Goal: Task Accomplishment & Management: Complete application form

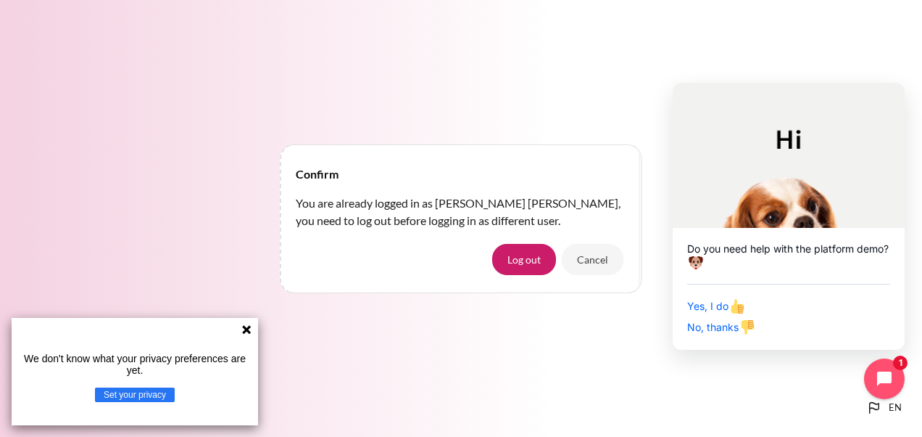
click at [239, 329] on div "We don't know what your privacy preferences are yet. Set your privacy" at bounding box center [135, 371] width 247 height 107
click at [595, 260] on button "Cancel" at bounding box center [593, 259] width 62 height 30
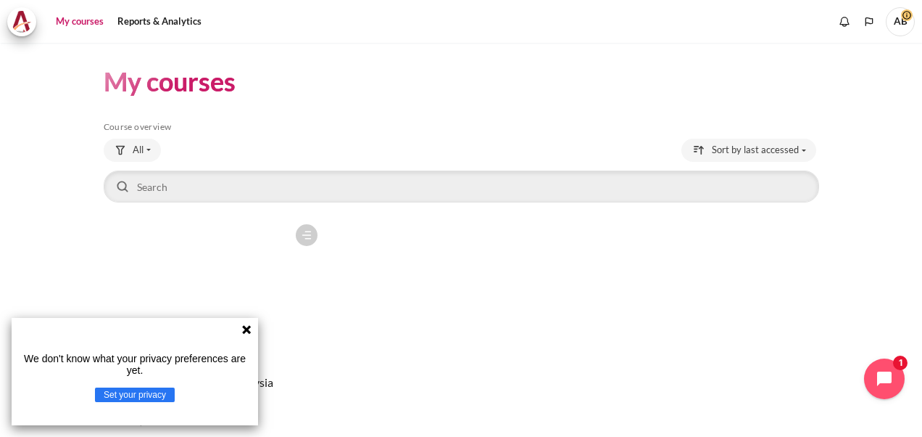
click at [242, 330] on icon at bounding box center [247, 329] width 12 height 12
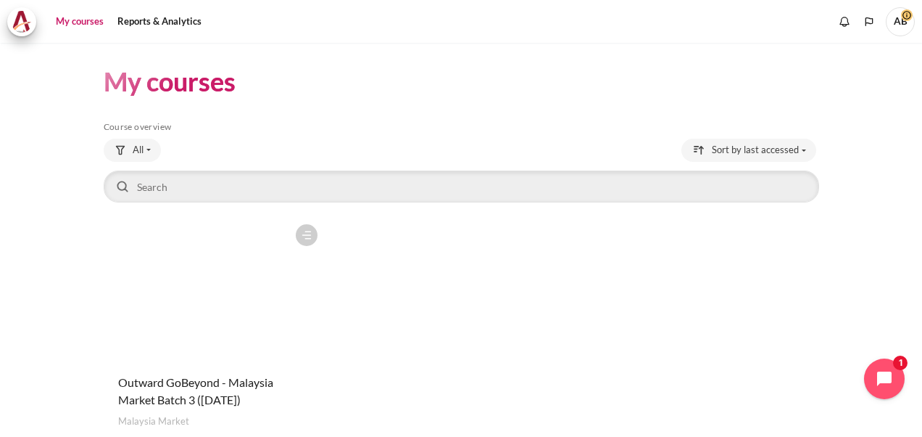
click at [207, 314] on figure "Content" at bounding box center [214, 289] width 221 height 145
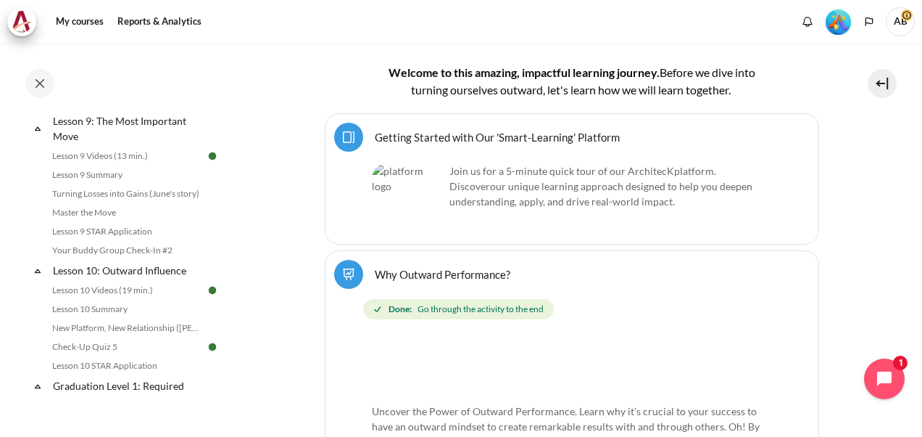
scroll to position [1329, 0]
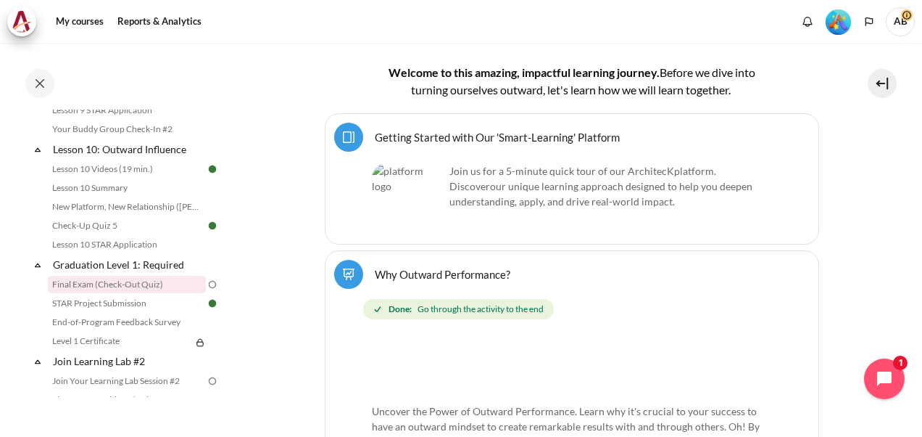
click at [131, 293] on link "Final Exam (Check-Out Quiz)" at bounding box center [127, 284] width 158 height 17
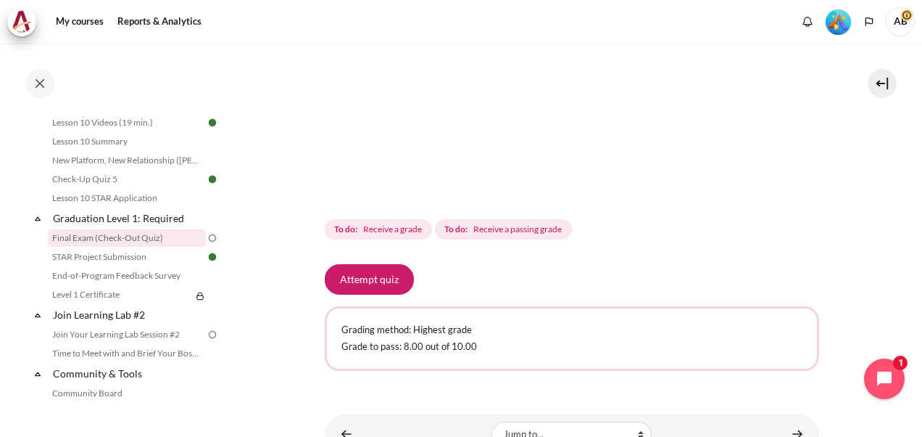
scroll to position [483, 0]
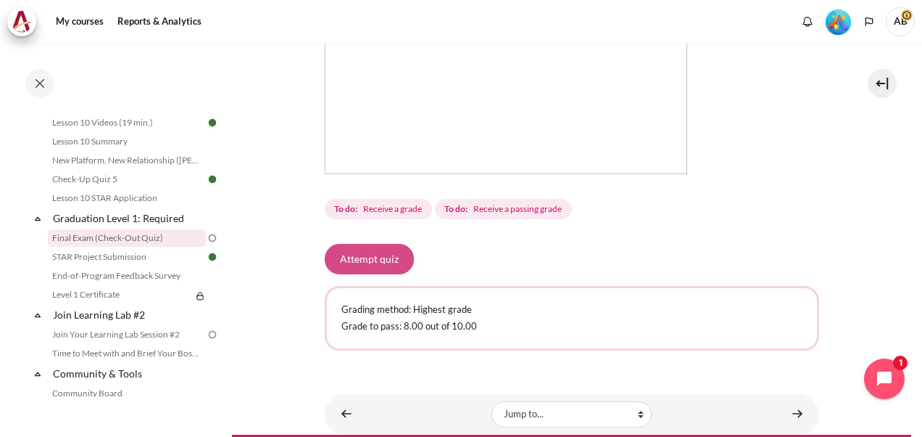
click at [379, 258] on button "Attempt quiz" at bounding box center [369, 259] width 89 height 30
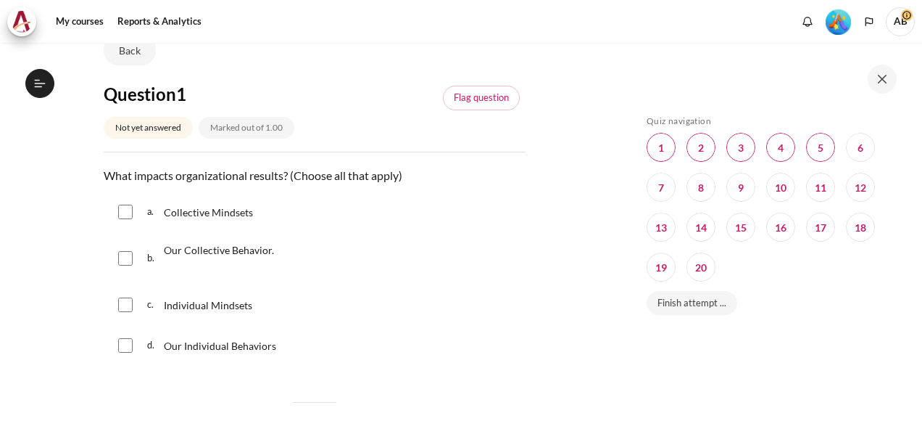
scroll to position [1376, 0]
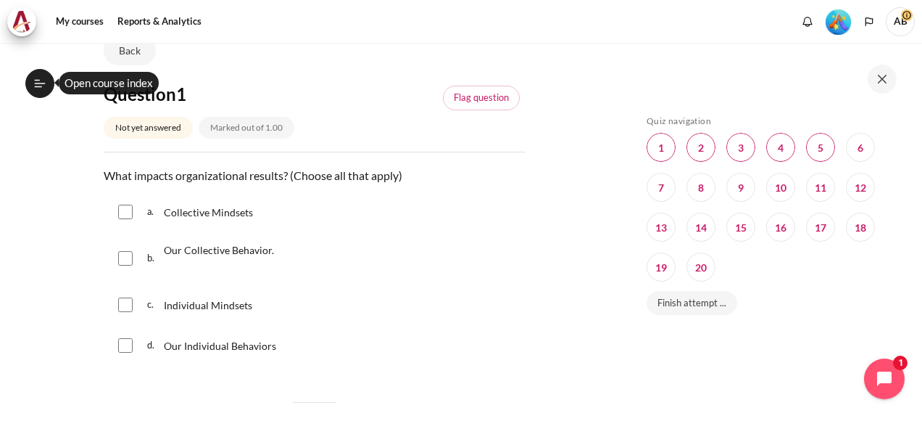
click at [123, 215] on input "Content" at bounding box center [125, 211] width 15 height 15
checkbox input "true"
click at [129, 263] on input "Content" at bounding box center [125, 258] width 15 height 15
checkbox input "true"
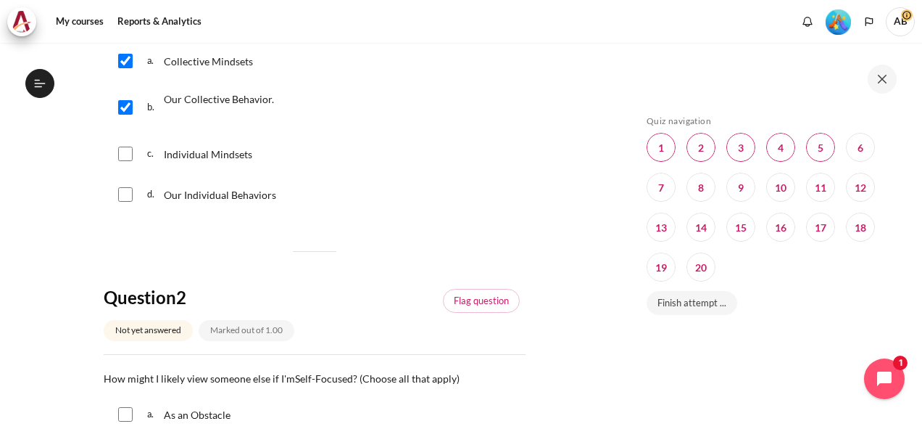
scroll to position [483, 0]
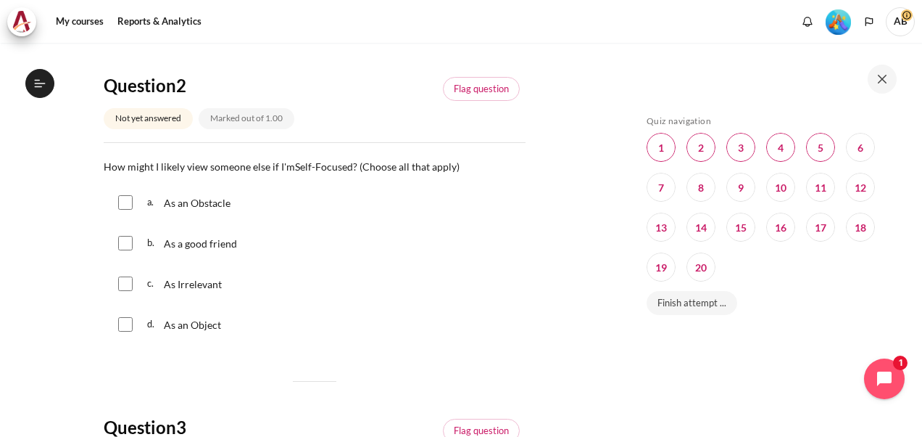
click at [124, 207] on input "Content" at bounding box center [125, 202] width 15 height 15
checkbox input "true"
click at [126, 280] on input "Content" at bounding box center [125, 283] width 15 height 15
checkbox input "true"
click at [122, 322] on input "Content" at bounding box center [125, 324] width 15 height 15
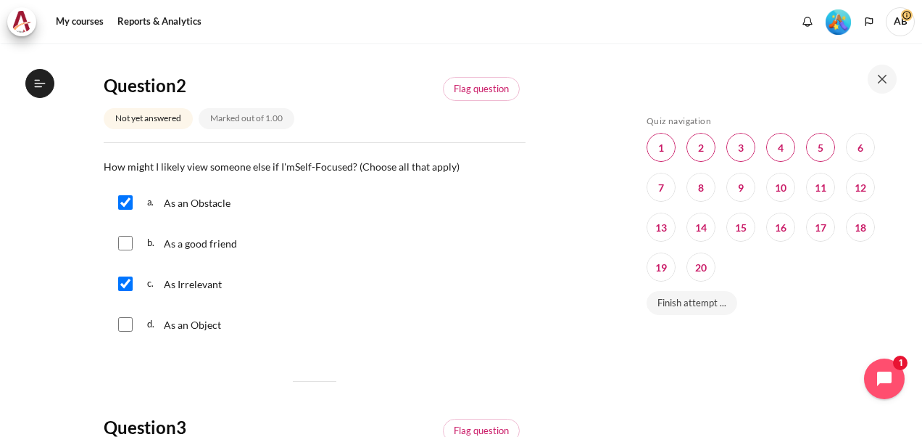
checkbox input "true"
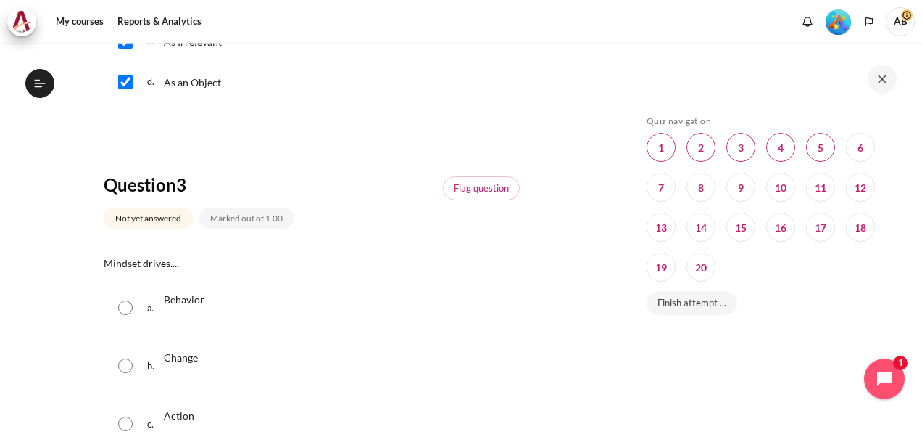
scroll to position [845, 0]
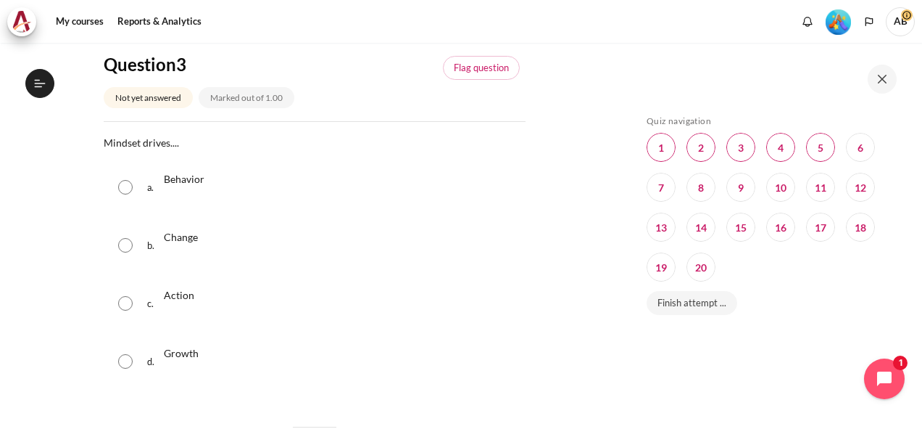
click at [123, 191] on input "Content" at bounding box center [125, 187] width 15 height 15
radio input "true"
click at [141, 273] on div "a. Behavior b. Change c. Action d. Growth" at bounding box center [315, 274] width 422 height 229
click at [129, 247] on div "b. Change" at bounding box center [315, 245] width 422 height 55
click at [129, 247] on input "Content" at bounding box center [125, 245] width 15 height 15
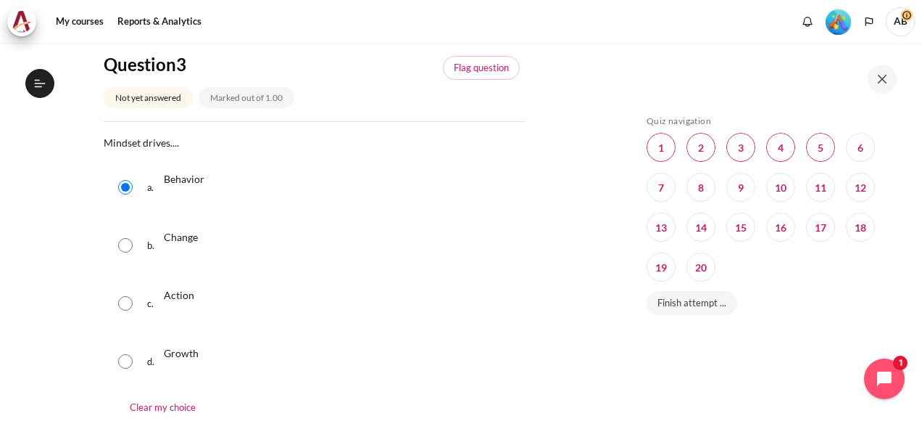
radio input "true"
click at [122, 190] on input "Content" at bounding box center [125, 187] width 15 height 15
radio input "true"
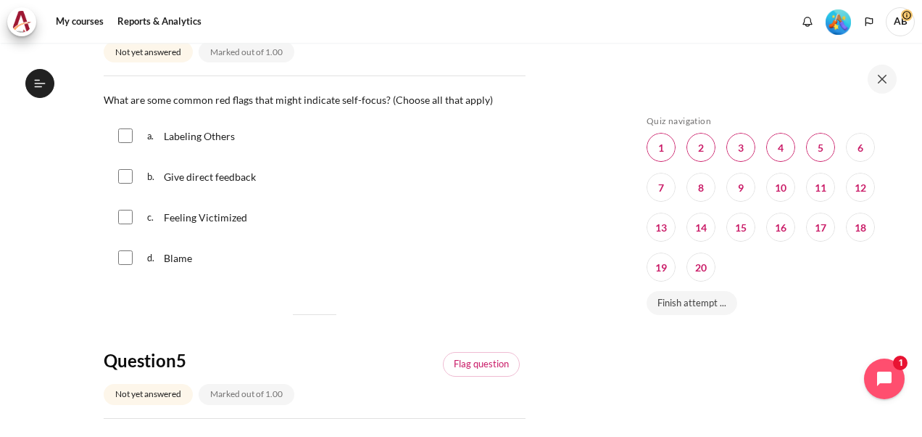
scroll to position [1208, 0]
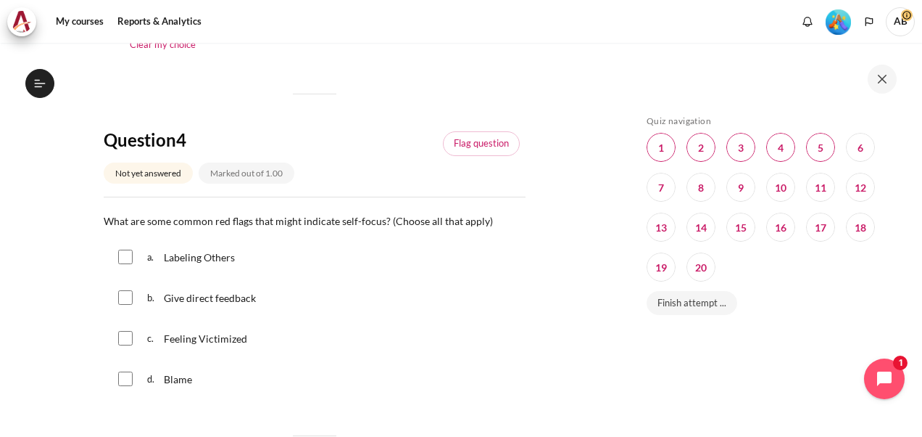
click at [123, 254] on input "Content" at bounding box center [125, 256] width 15 height 15
checkbox input "true"
click at [128, 341] on input "Content" at bounding box center [125, 338] width 15 height 15
checkbox input "true"
click at [126, 381] on input "Content" at bounding box center [125, 378] width 15 height 15
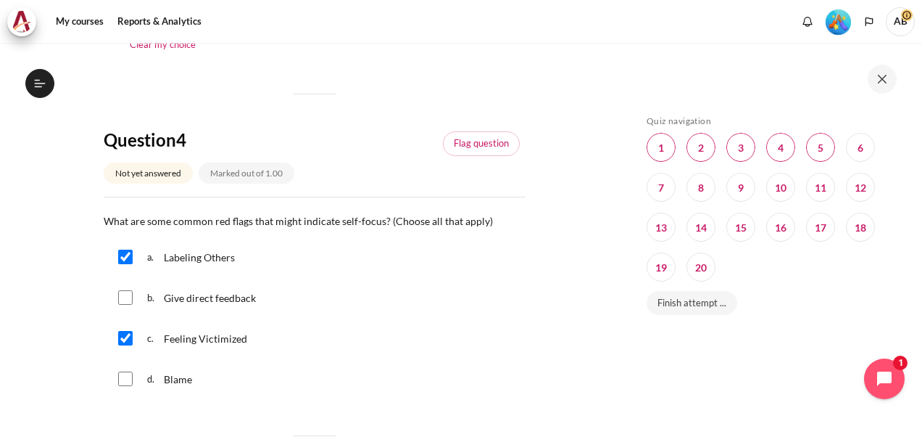
checkbox input "true"
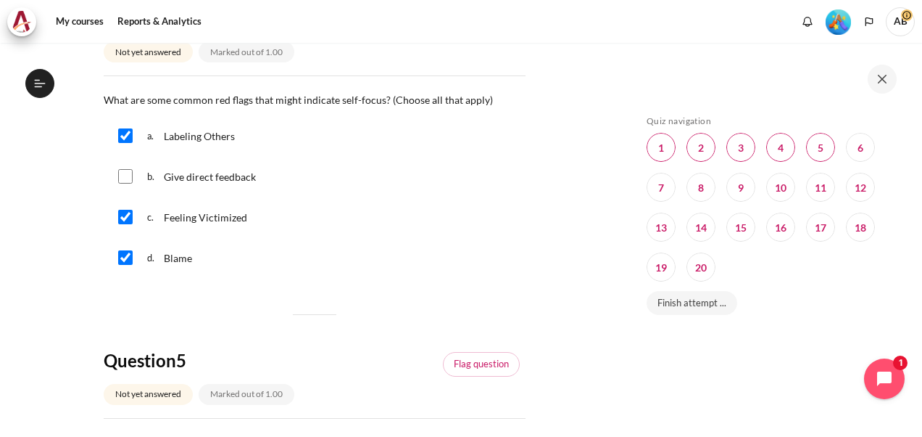
scroll to position [1571, 0]
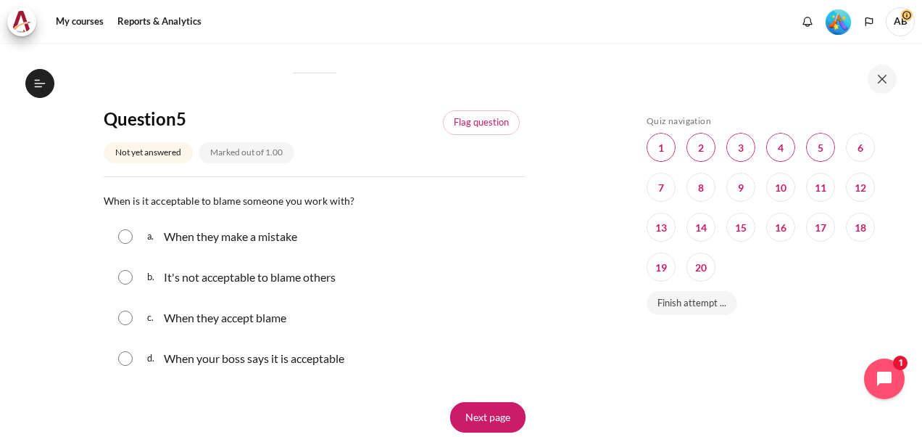
click at [128, 274] on input "Content" at bounding box center [125, 277] width 15 height 15
radio input "true"
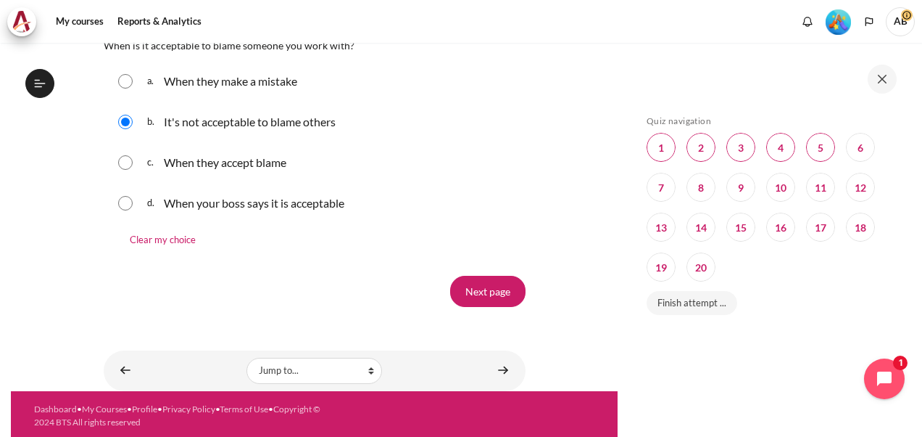
scroll to position [1726, 0]
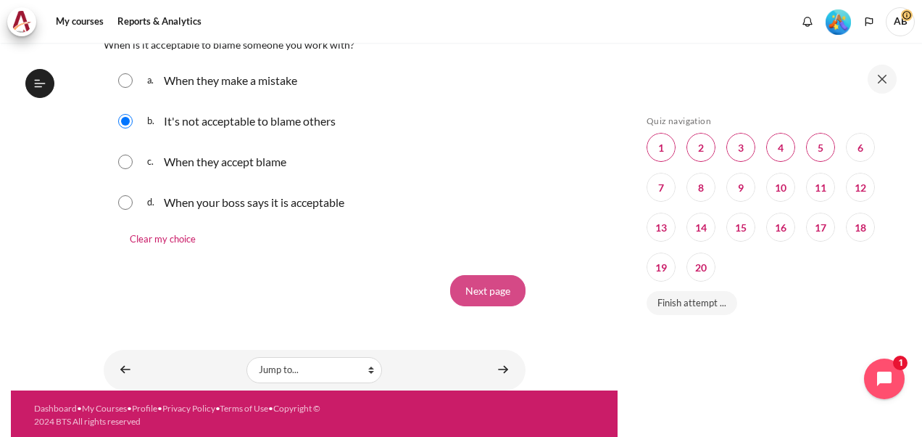
click at [484, 295] on input "Next page" at bounding box center [487, 290] width 75 height 30
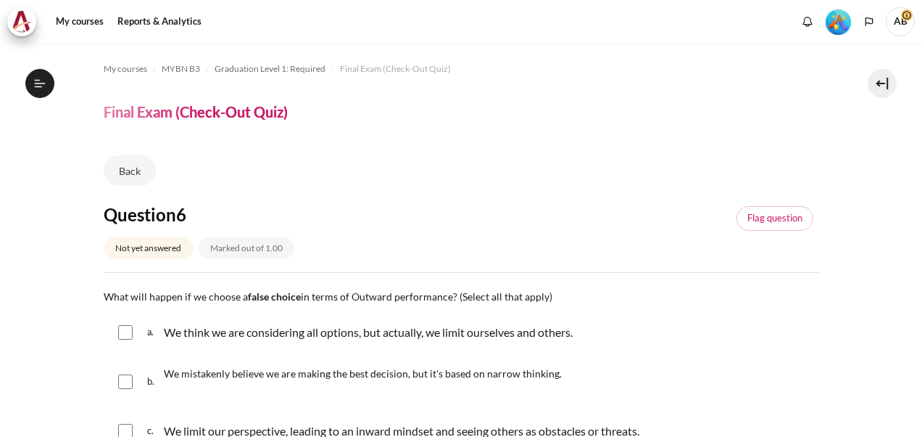
scroll to position [120, 0]
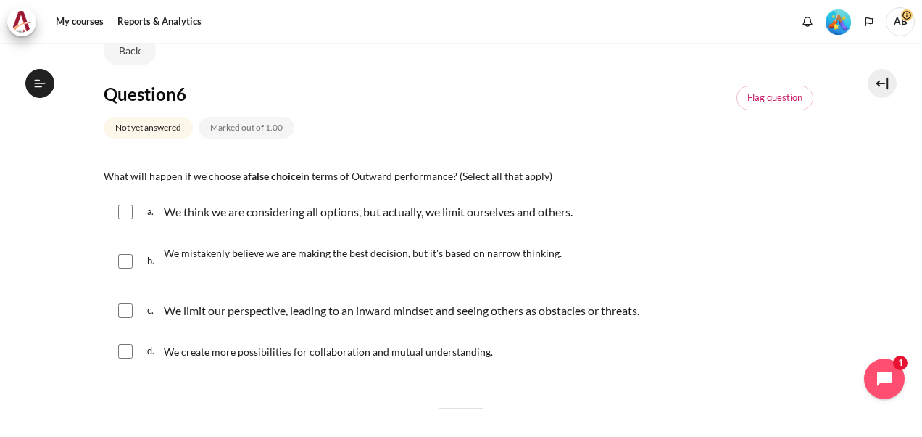
click at [123, 212] on input "Content" at bounding box center [125, 211] width 15 height 15
checkbox input "true"
click at [123, 261] on input "Content" at bounding box center [125, 261] width 15 height 15
checkbox input "true"
click at [124, 305] on input "Content" at bounding box center [125, 310] width 15 height 15
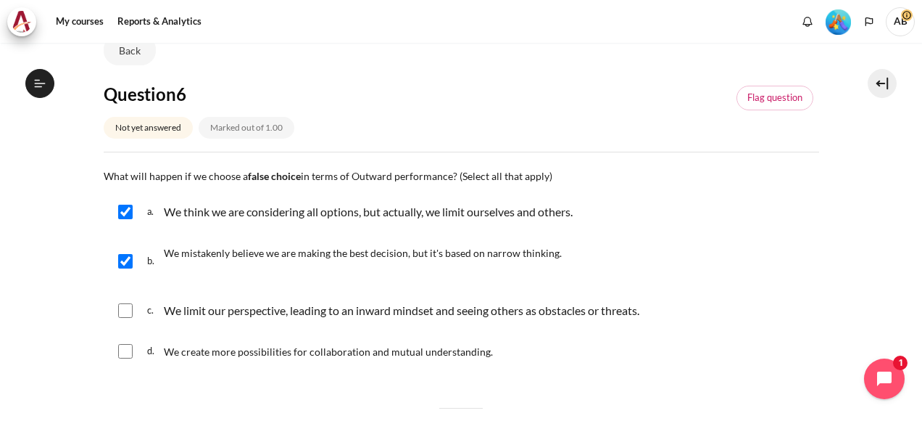
checkbox input "true"
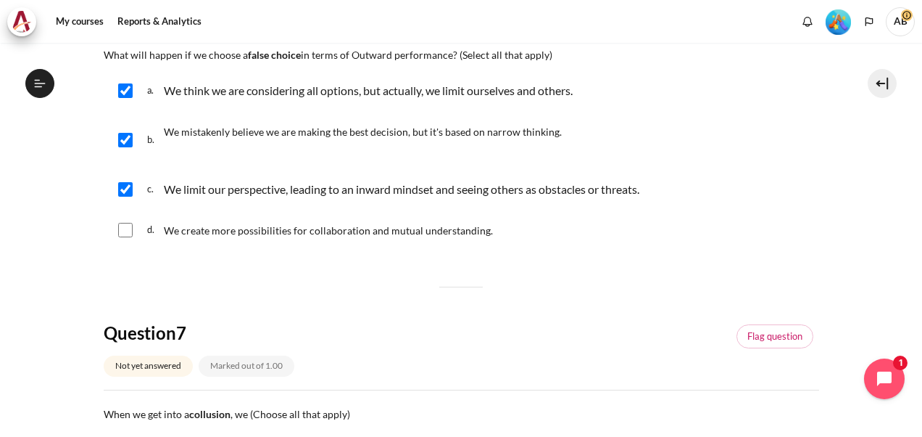
scroll to position [483, 0]
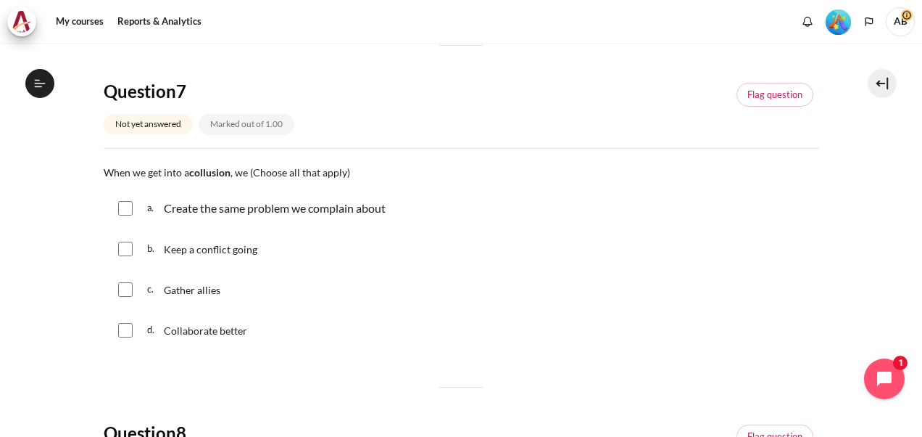
click at [122, 284] on input "Content" at bounding box center [125, 289] width 15 height 15
checkbox input "true"
click at [124, 328] on input "Content" at bounding box center [125, 330] width 15 height 15
checkbox input "true"
click at [127, 289] on input "Content" at bounding box center [125, 289] width 15 height 15
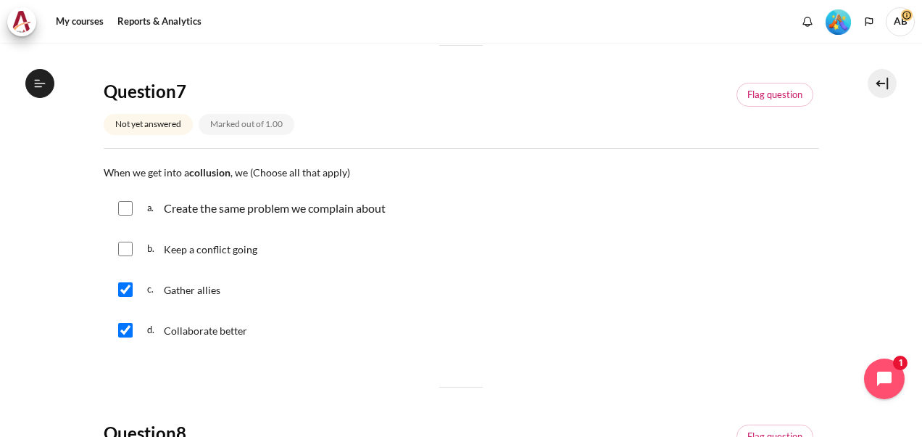
checkbox input "false"
click at [120, 311] on div "d. Collaborate better" at bounding box center [462, 330] width 716 height 38
click at [115, 202] on div "a. Create the same problem we complain about" at bounding box center [462, 208] width 716 height 38
click at [131, 202] on input "Content" at bounding box center [125, 208] width 15 height 15
checkbox input "true"
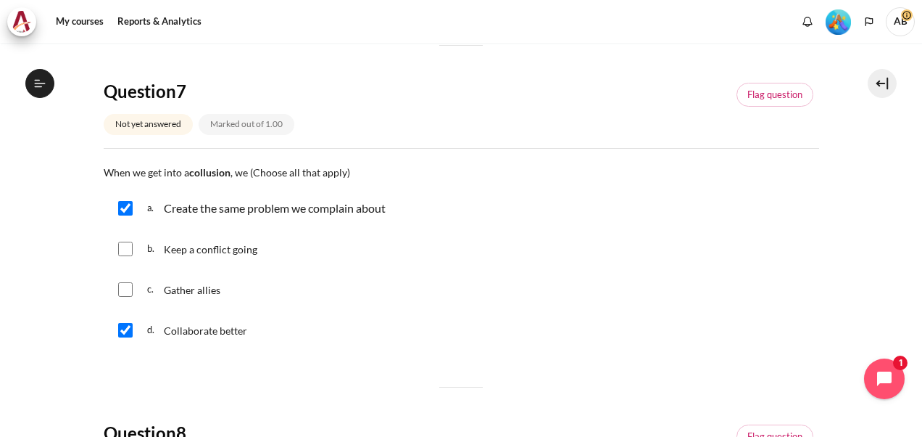
click at [132, 240] on div "b. Keep a conflict going" at bounding box center [462, 249] width 716 height 38
click at [129, 251] on input "Content" at bounding box center [125, 248] width 15 height 15
checkbox input "true"
click at [132, 331] on div "d. Collaborate better" at bounding box center [462, 330] width 716 height 38
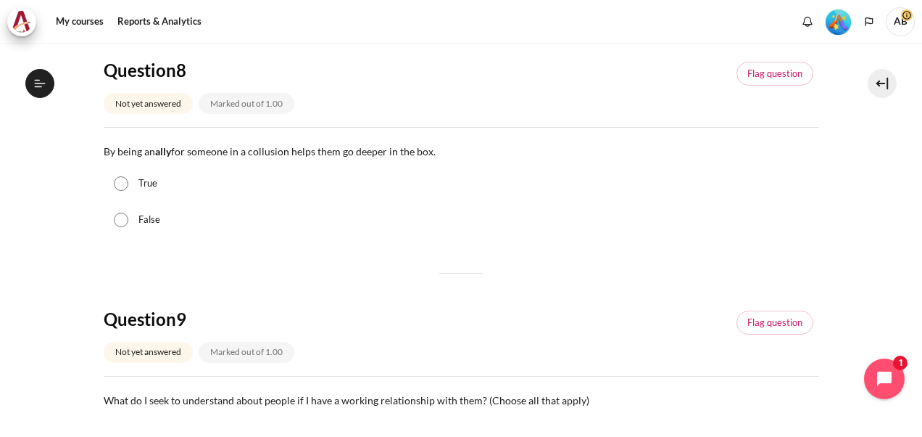
scroll to position [845, 0]
click at [123, 185] on input "True" at bounding box center [121, 183] width 15 height 15
radio input "true"
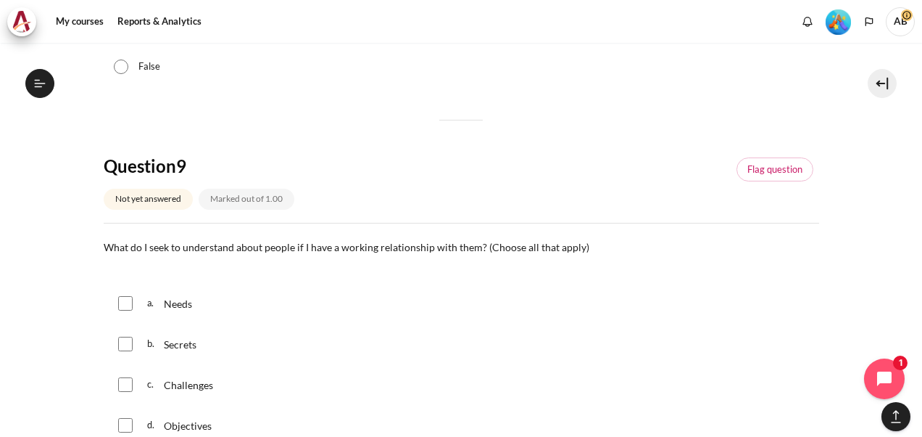
scroll to position [1088, 0]
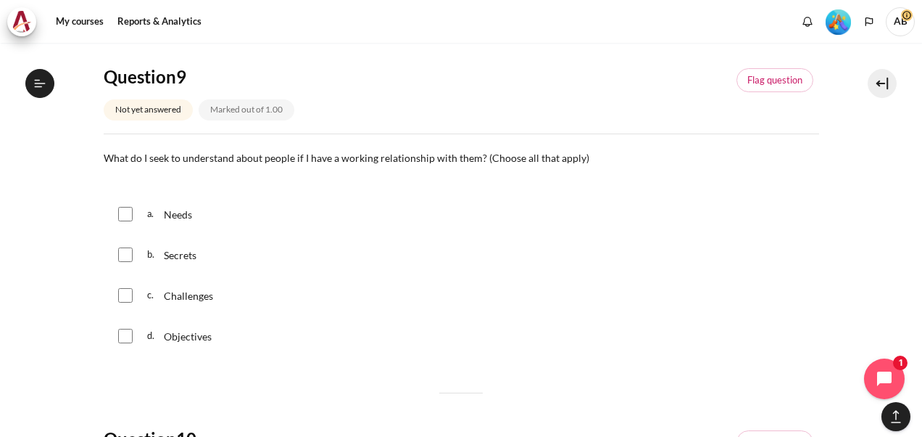
click at [126, 215] on input "Content" at bounding box center [125, 214] width 15 height 15
checkbox input "true"
click at [129, 332] on input "Content" at bounding box center [125, 335] width 15 height 15
checkbox input "true"
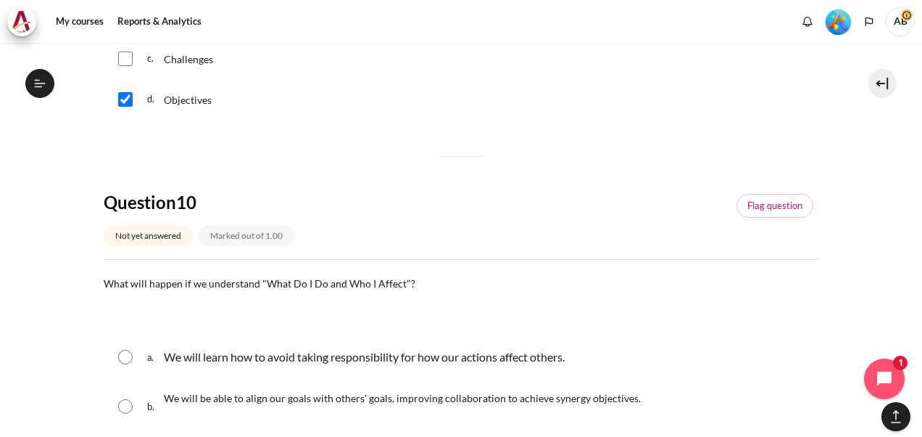
scroll to position [1450, 0]
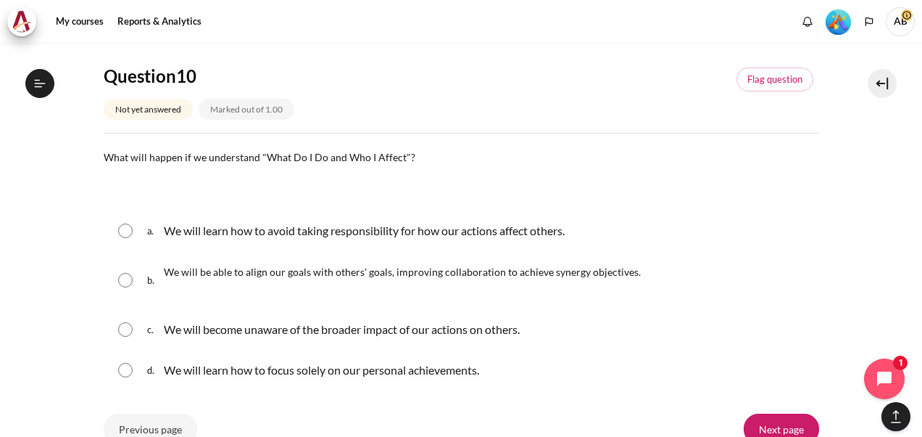
click at [128, 236] on input "Content" at bounding box center [125, 230] width 15 height 15
radio input "true"
click at [128, 236] on input "Content" at bounding box center [125, 230] width 15 height 15
click at [119, 279] on input "Content" at bounding box center [125, 280] width 15 height 15
radio input "true"
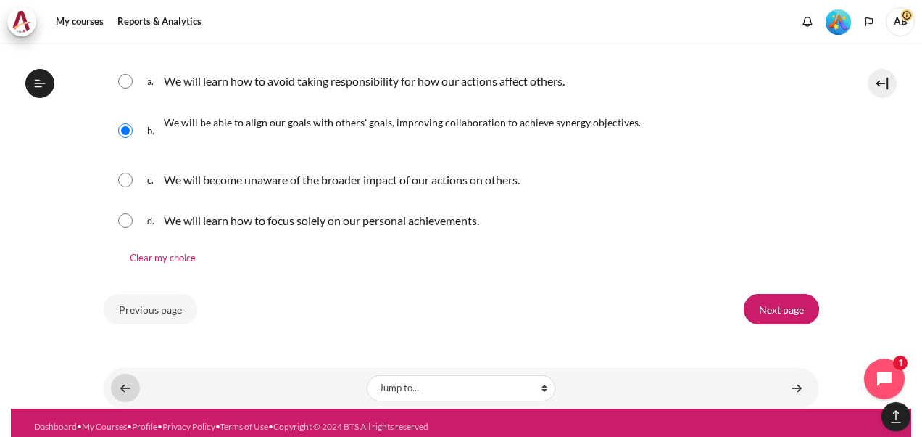
scroll to position [1605, 0]
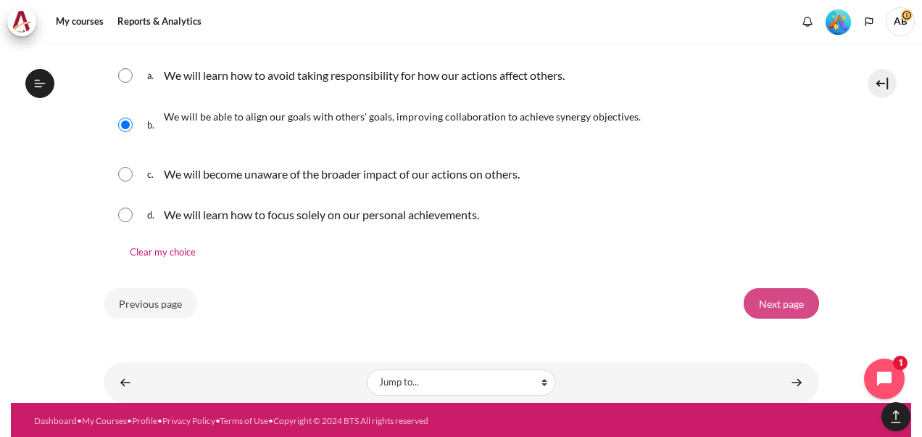
click at [769, 303] on input "Next page" at bounding box center [781, 303] width 75 height 30
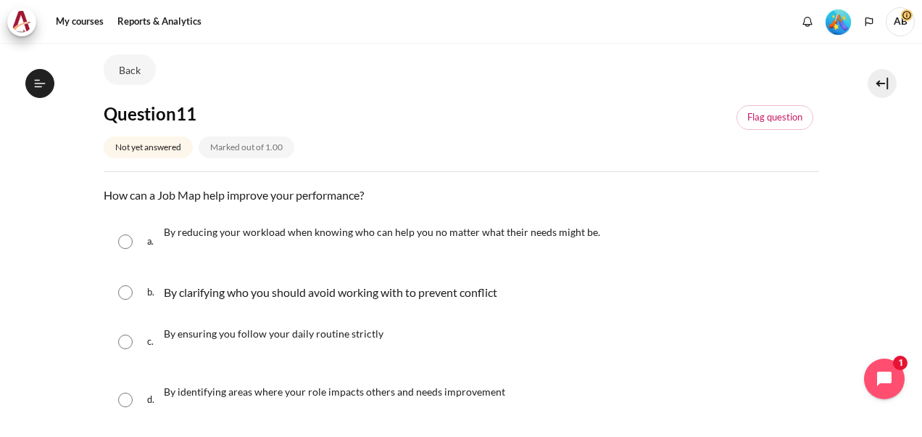
scroll to position [120, 0]
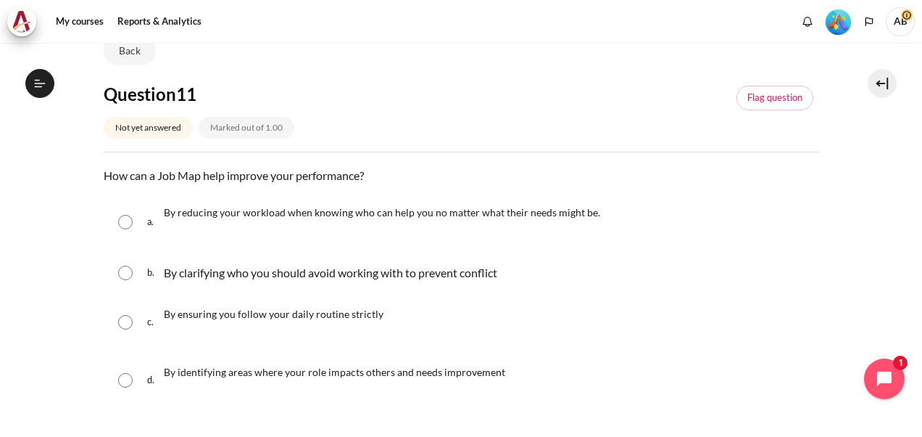
click at [131, 383] on input "Content" at bounding box center [125, 380] width 15 height 15
radio input "true"
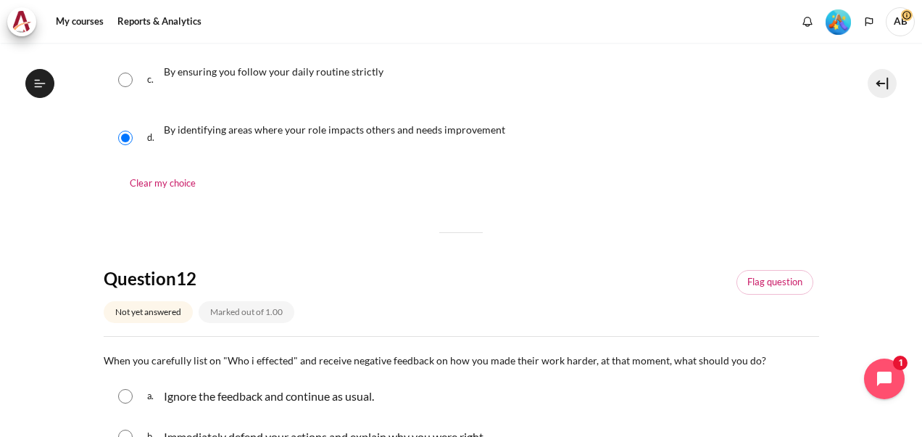
scroll to position [483, 0]
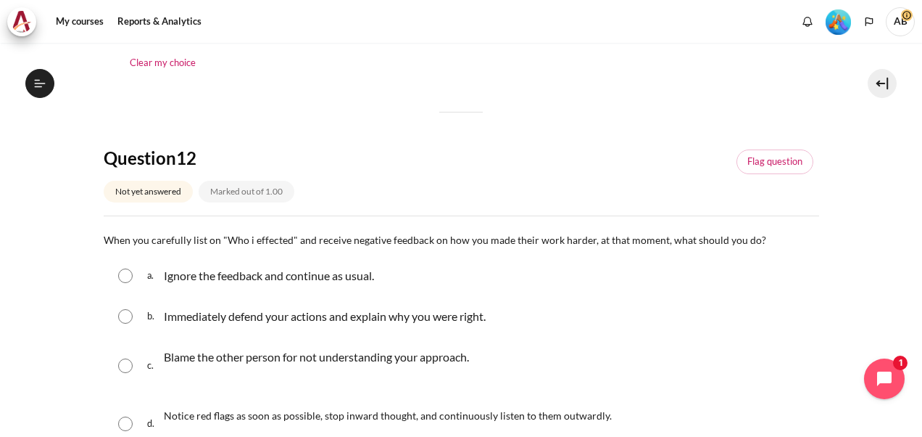
click at [129, 422] on input "Content" at bounding box center [125, 423] width 15 height 15
radio input "true"
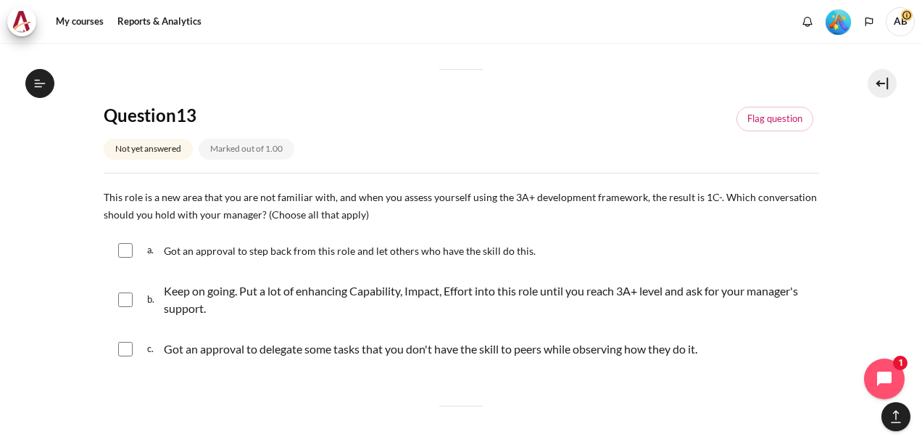
scroll to position [967, 0]
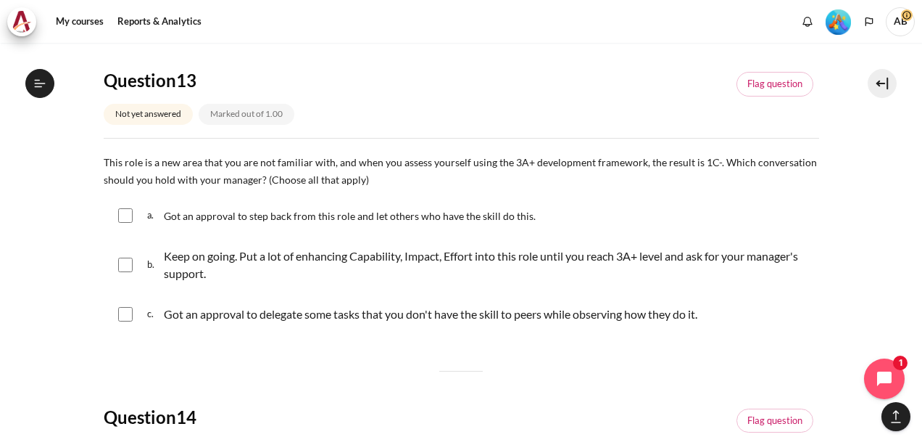
click at [120, 265] on input "Content" at bounding box center [125, 264] width 15 height 15
checkbox input "true"
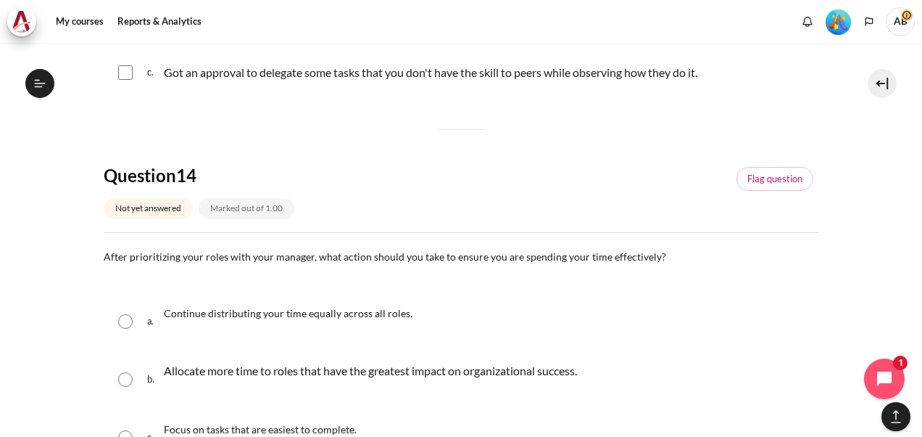
scroll to position [1329, 0]
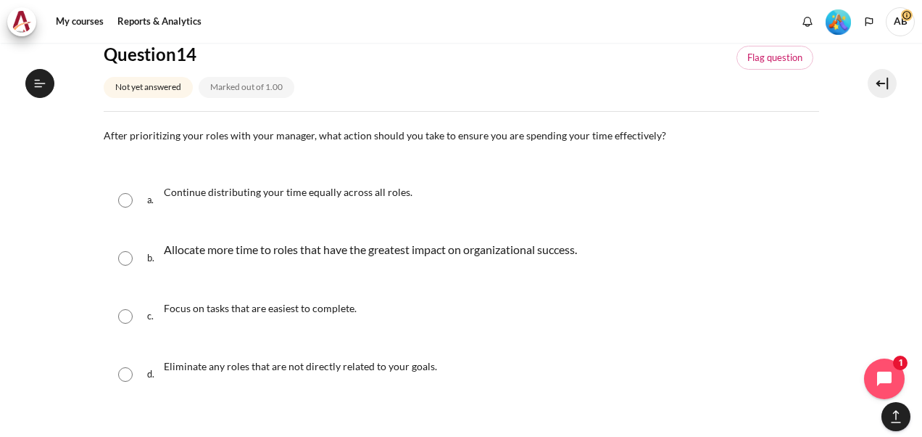
click at [127, 309] on input "Content" at bounding box center [125, 316] width 15 height 15
radio input "true"
click at [120, 371] on input "Content" at bounding box center [125, 374] width 15 height 15
radio input "true"
click at [125, 261] on input "Content" at bounding box center [125, 258] width 15 height 15
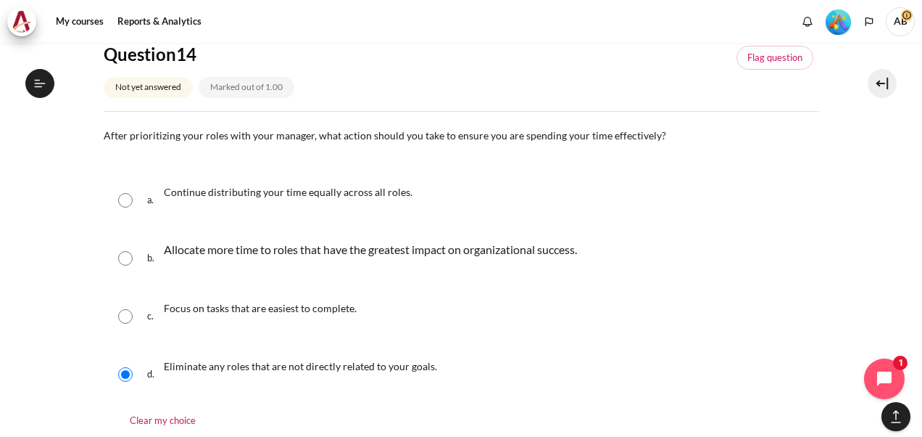
radio input "true"
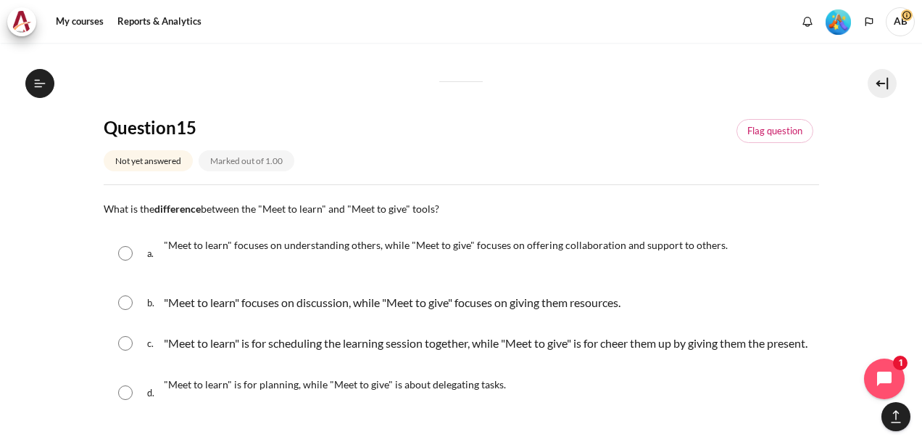
scroll to position [1813, 0]
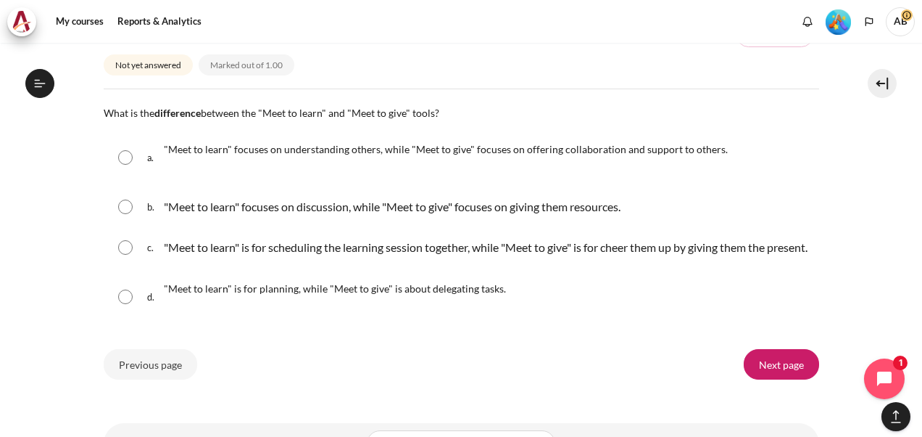
click at [125, 157] on input "Content" at bounding box center [125, 157] width 15 height 15
radio input "true"
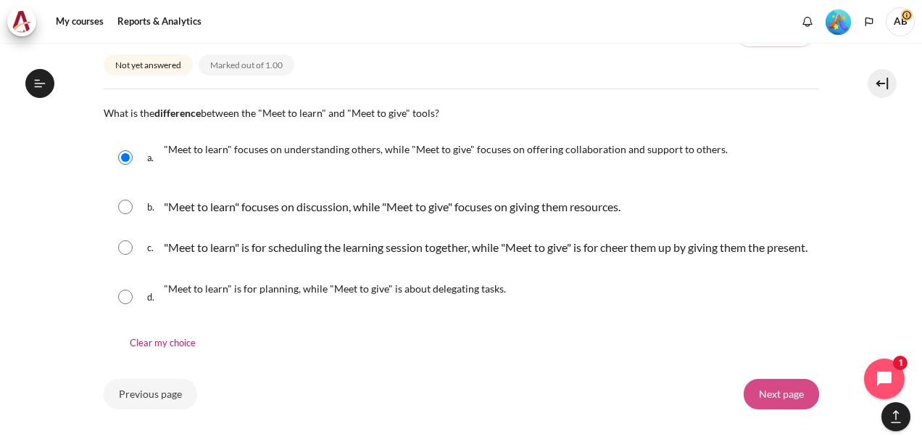
click at [787, 409] on input "Next page" at bounding box center [781, 394] width 75 height 30
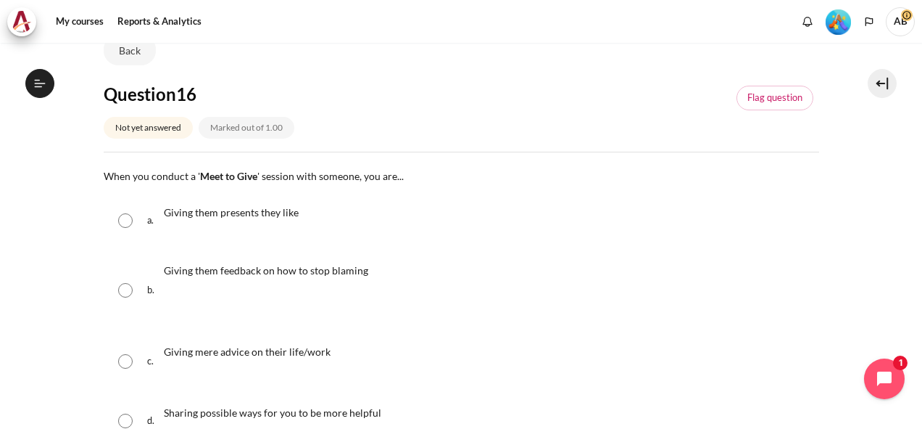
scroll to position [241, 0]
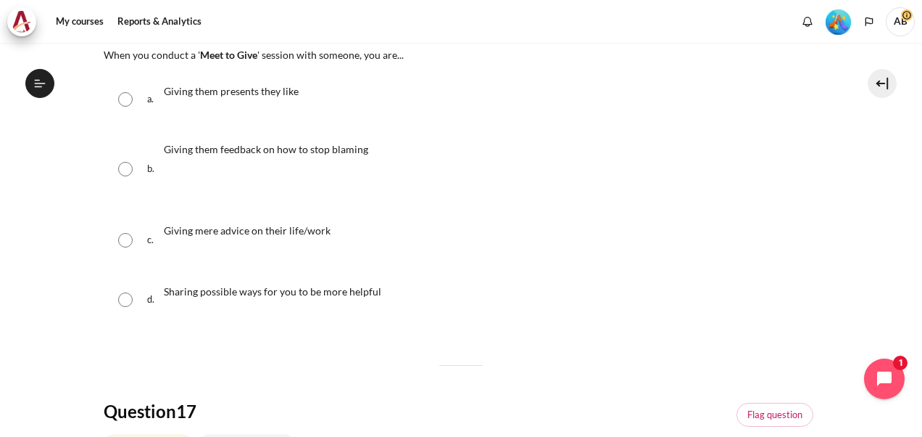
click at [125, 299] on input "Content" at bounding box center [125, 299] width 15 height 15
radio input "true"
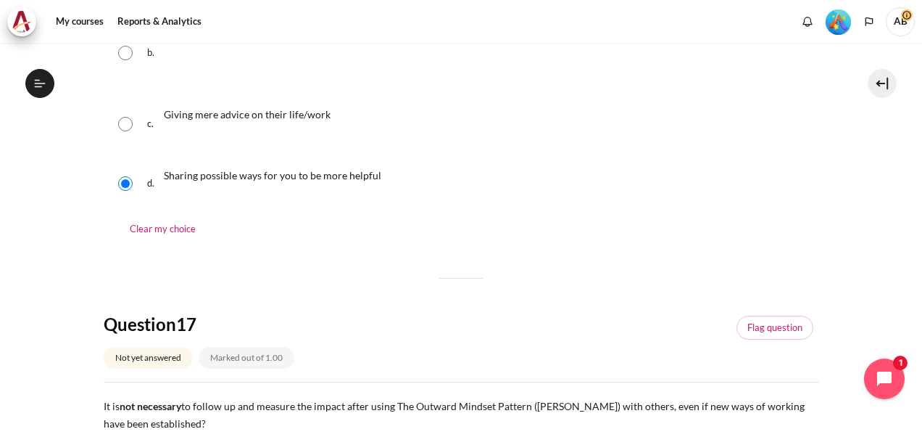
scroll to position [483, 0]
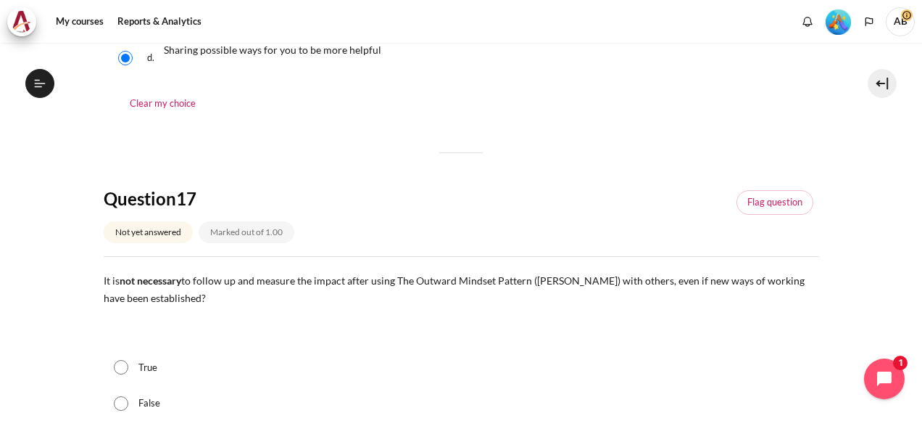
click at [117, 367] on input "True" at bounding box center [121, 367] width 15 height 15
radio input "true"
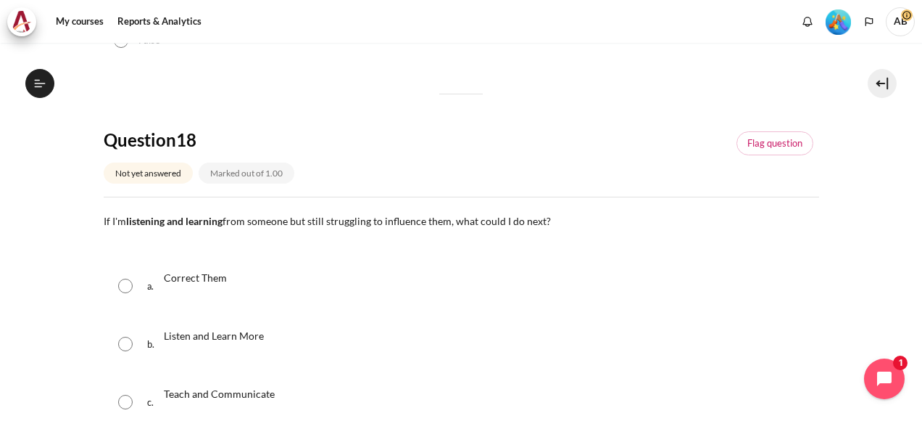
scroll to position [967, 0]
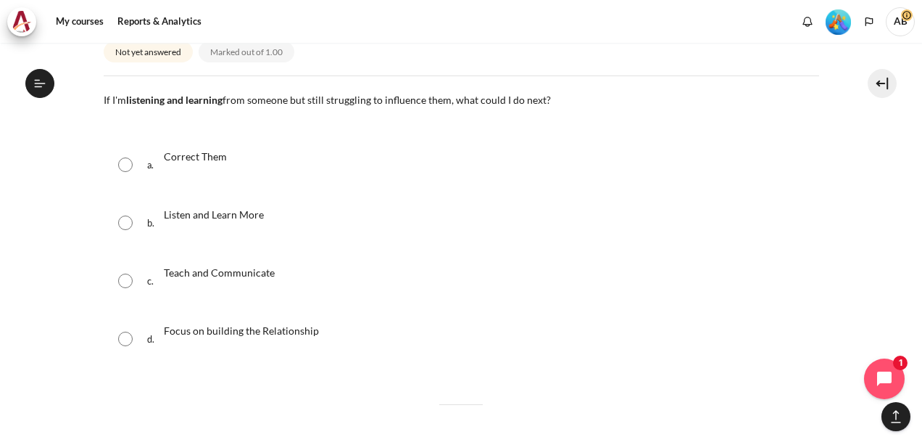
click at [268, 336] on p "Focus on building the Relationship" at bounding box center [241, 329] width 155 height 17
radio input "true"
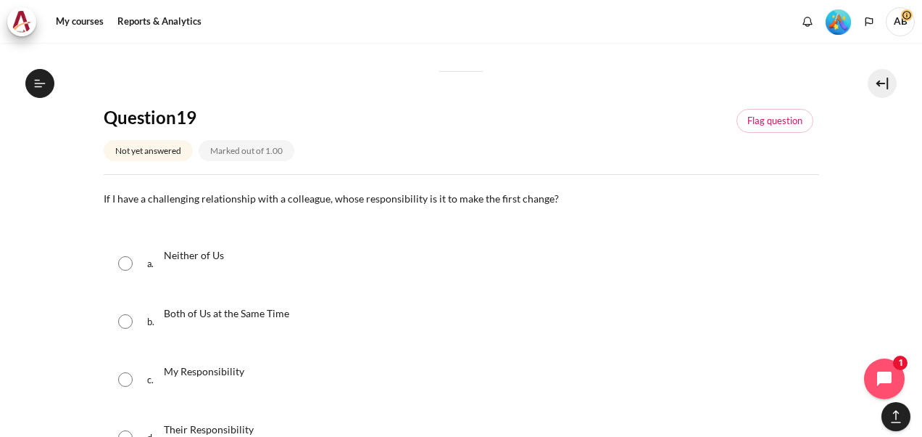
scroll to position [1450, 0]
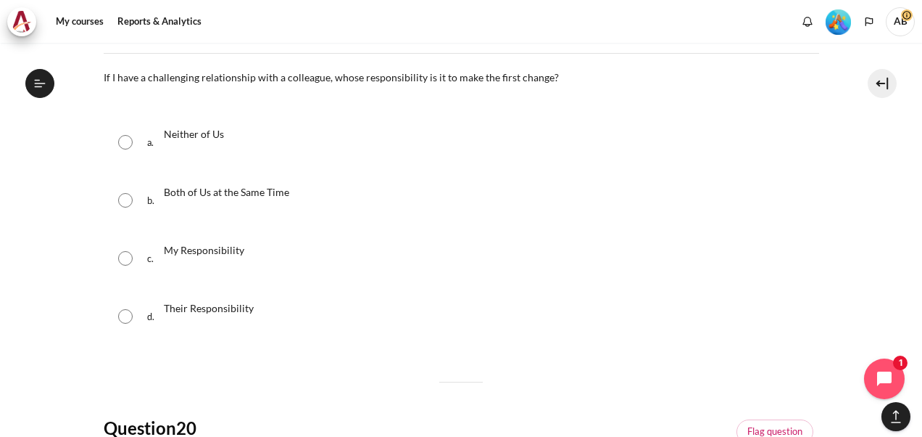
click at [126, 267] on div "c. My Responsibility" at bounding box center [462, 258] width 716 height 55
click at [118, 257] on input "Content" at bounding box center [125, 258] width 15 height 15
radio input "true"
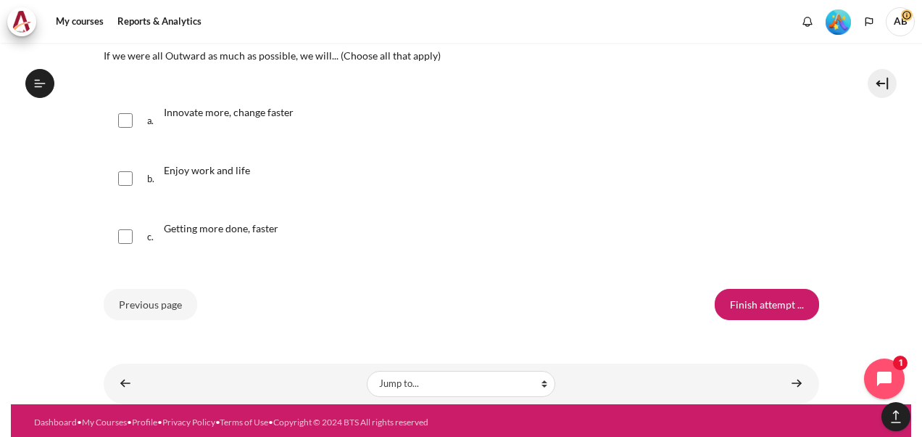
scroll to position [1813, 0]
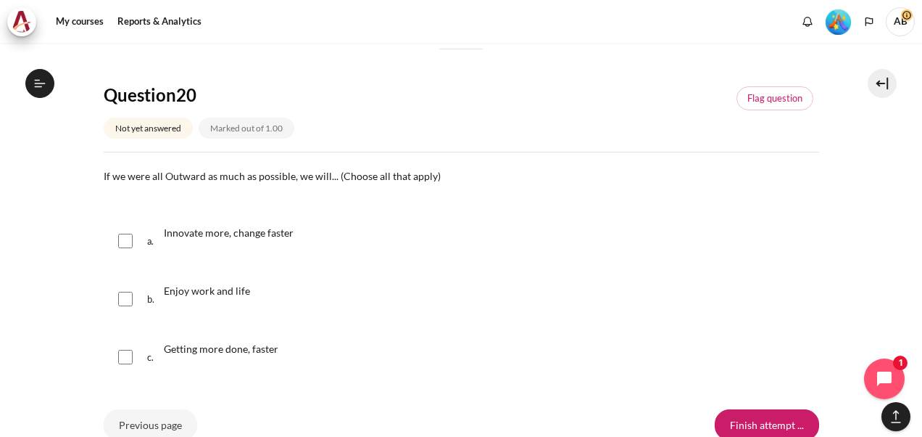
click at [125, 239] on input "Content" at bounding box center [125, 240] width 15 height 15
checkbox input "true"
click at [117, 297] on div "b. Enjoy work and life" at bounding box center [462, 298] width 716 height 55
click at [133, 301] on div "b. Enjoy work and life" at bounding box center [462, 298] width 716 height 55
click at [128, 301] on input "Content" at bounding box center [125, 298] width 15 height 15
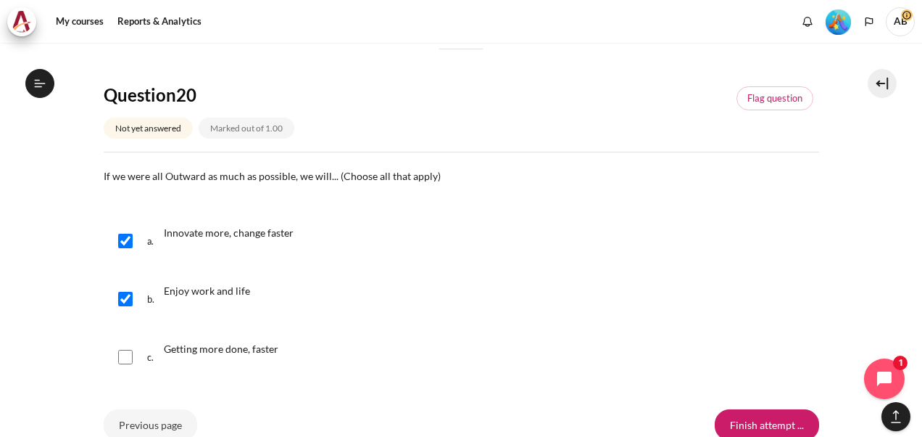
click at [123, 301] on input "Content" at bounding box center [125, 298] width 15 height 15
checkbox input "true"
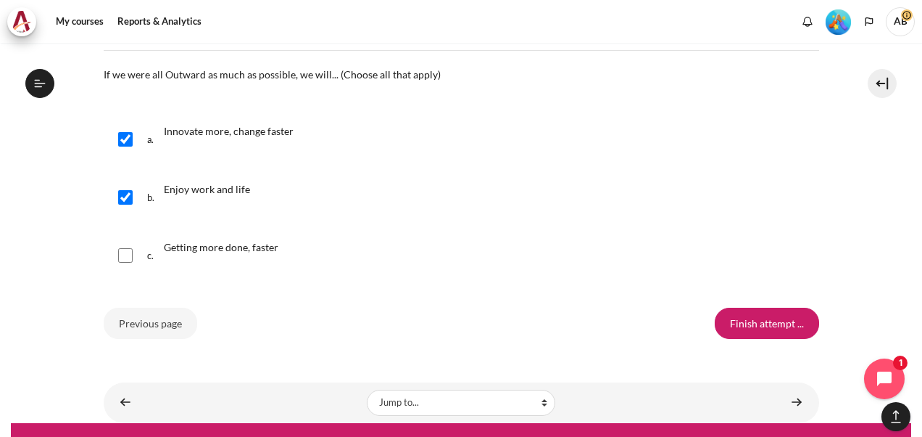
scroll to position [1933, 0]
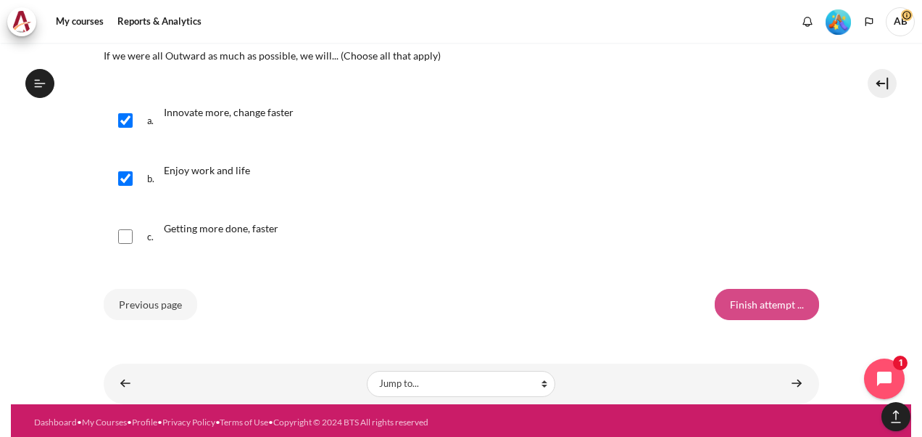
click at [766, 298] on input "Finish attempt ..." at bounding box center [767, 304] width 104 height 30
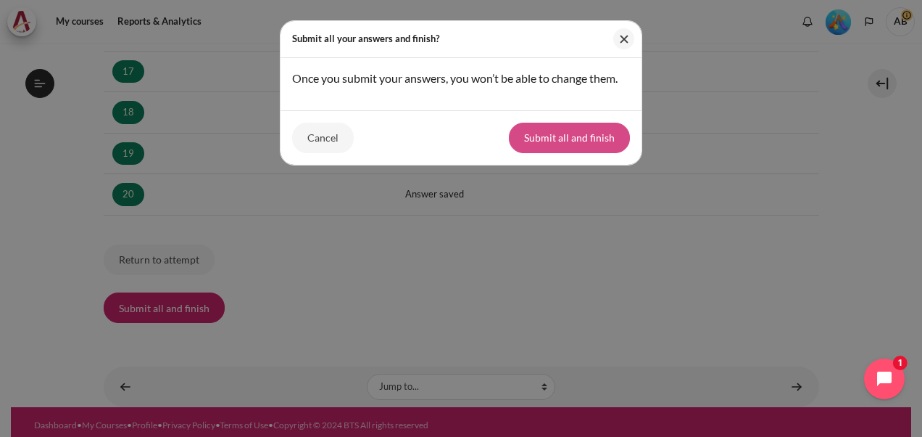
click at [593, 132] on button "Submit all and finish" at bounding box center [569, 138] width 121 height 30
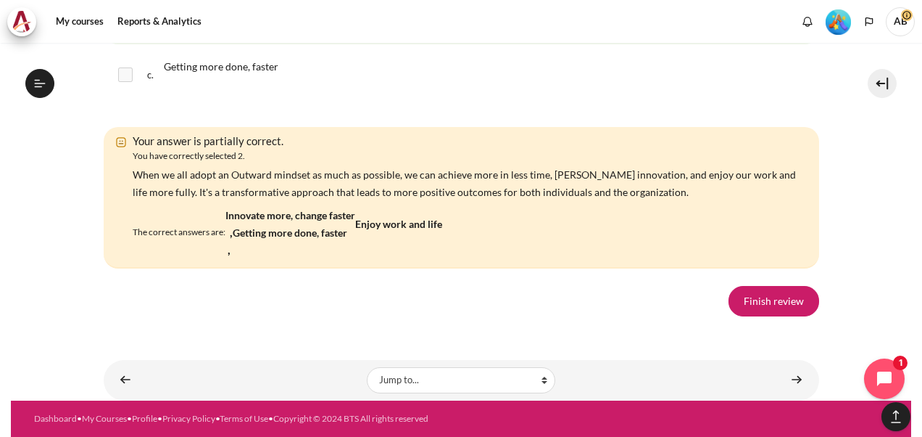
scroll to position [11386, 0]
click at [742, 300] on link "Finish review" at bounding box center [774, 301] width 91 height 30
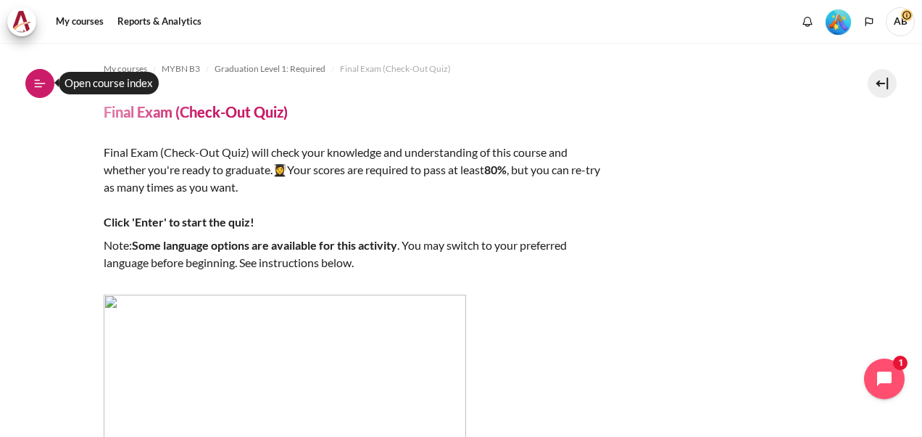
click at [35, 76] on button "Open course index" at bounding box center [39, 83] width 29 height 29
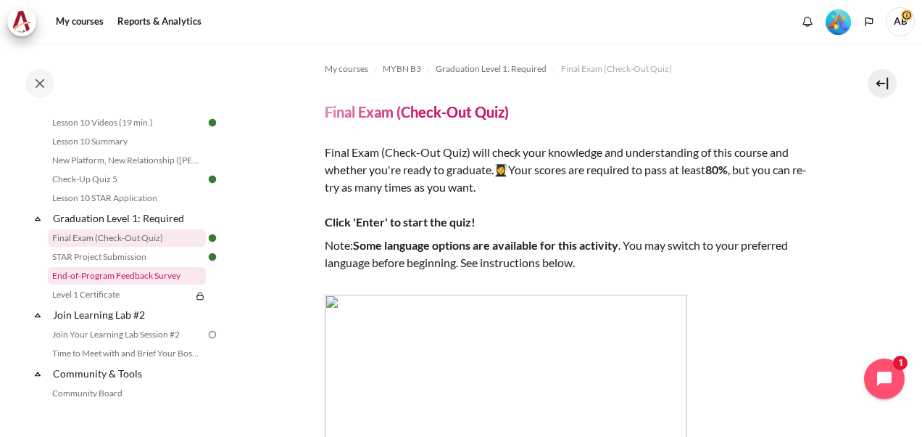
click at [162, 284] on link "End-of-Program Feedback Survey" at bounding box center [127, 275] width 158 height 17
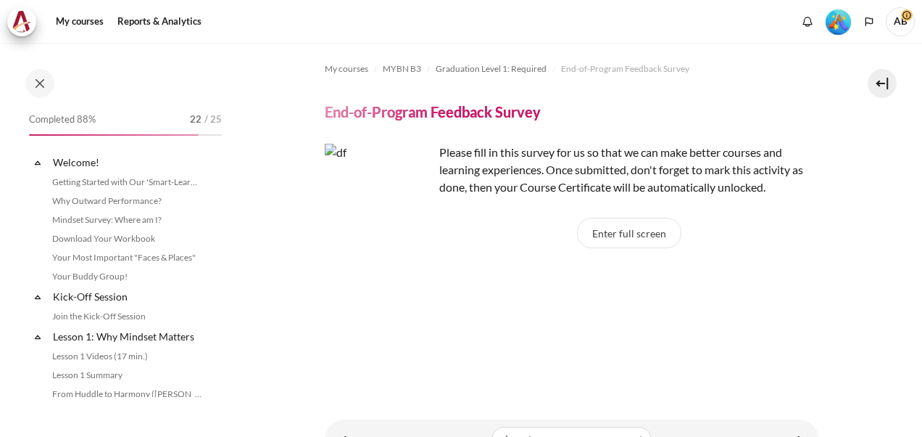
scroll to position [1413, 0]
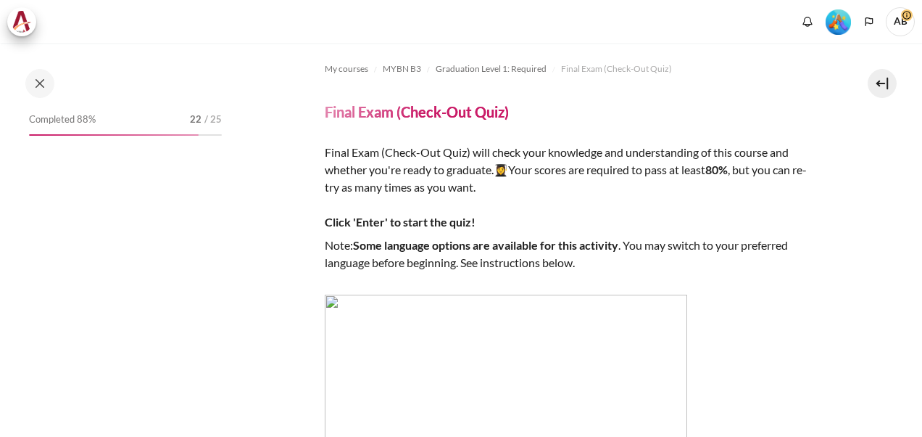
scroll to position [1376, 0]
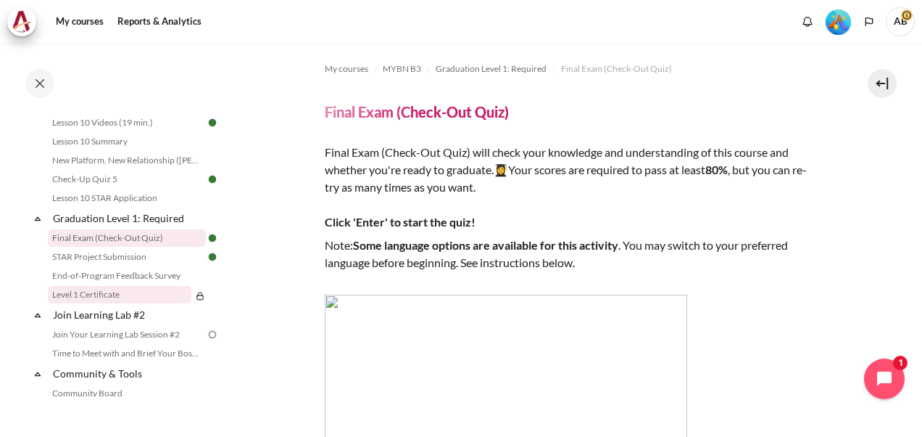
click at [76, 303] on link "Level 1 Certificate" at bounding box center [120, 294] width 144 height 17
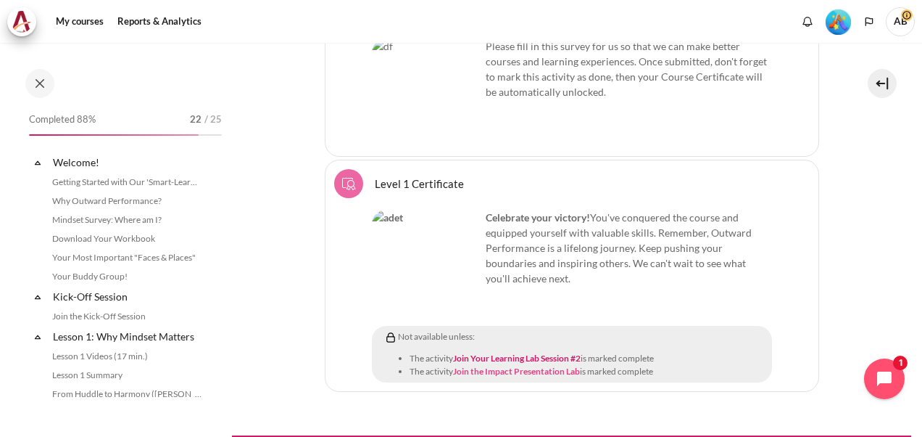
scroll to position [1432, 0]
